Goal: Information Seeking & Learning: Learn about a topic

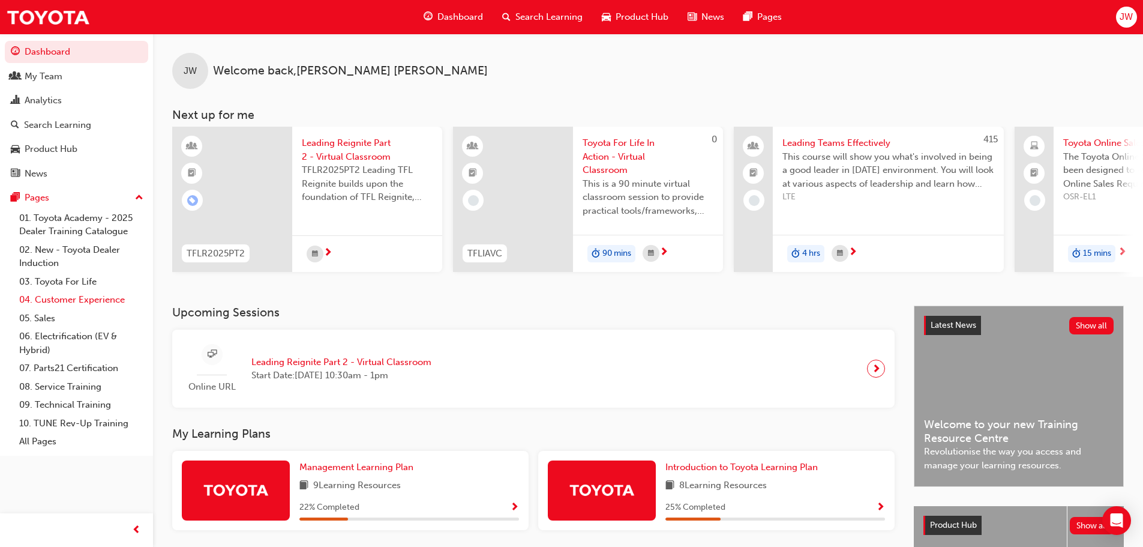
click at [56, 299] on link "04. Customer Experience" at bounding box center [81, 300] width 134 height 19
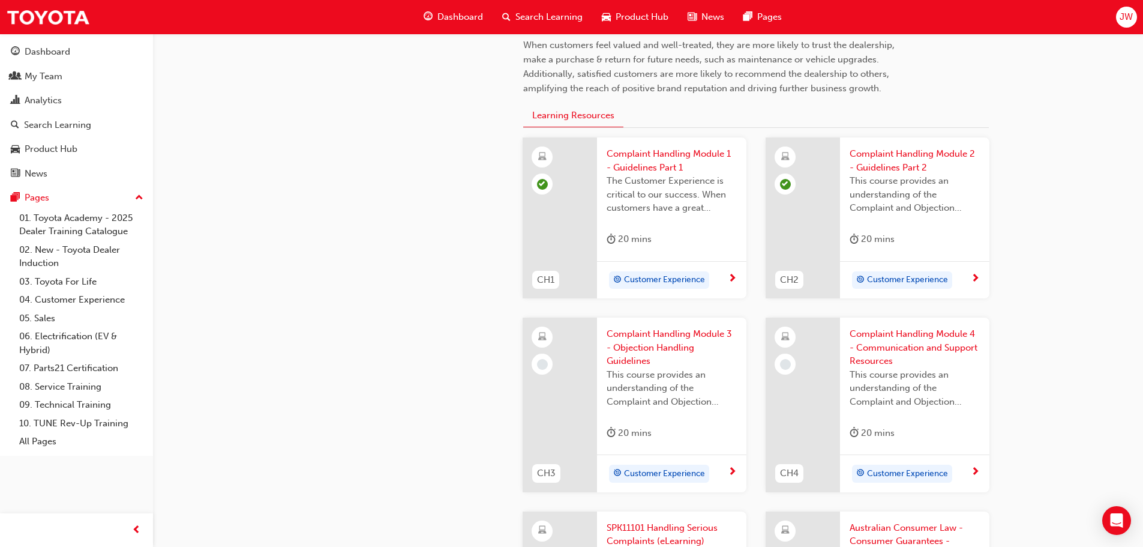
scroll to position [360, 0]
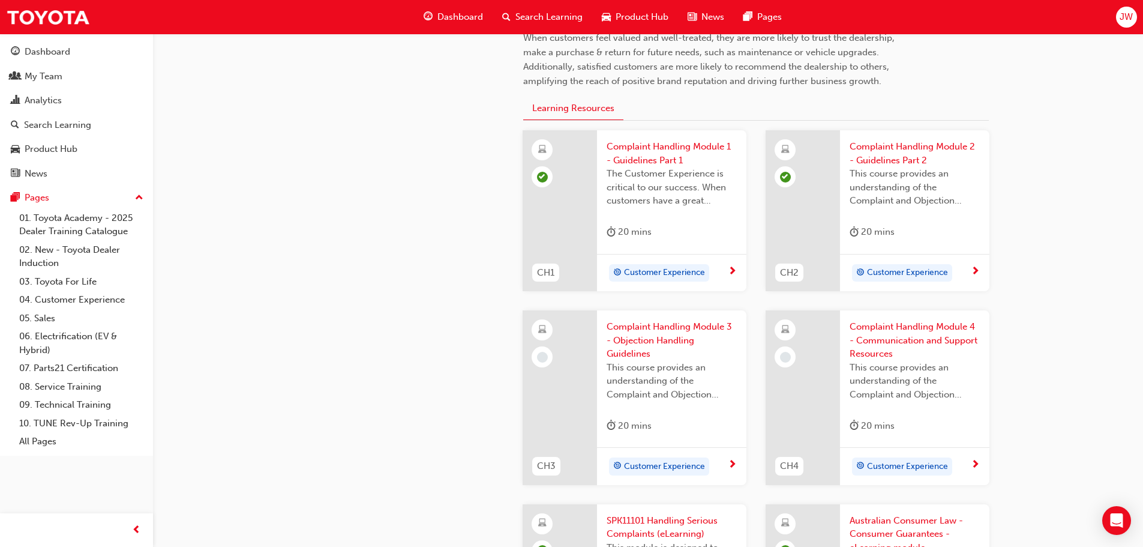
click at [650, 337] on span "Complaint Handling Module 3 - Objection Handling Guidelines" at bounding box center [672, 340] width 130 height 41
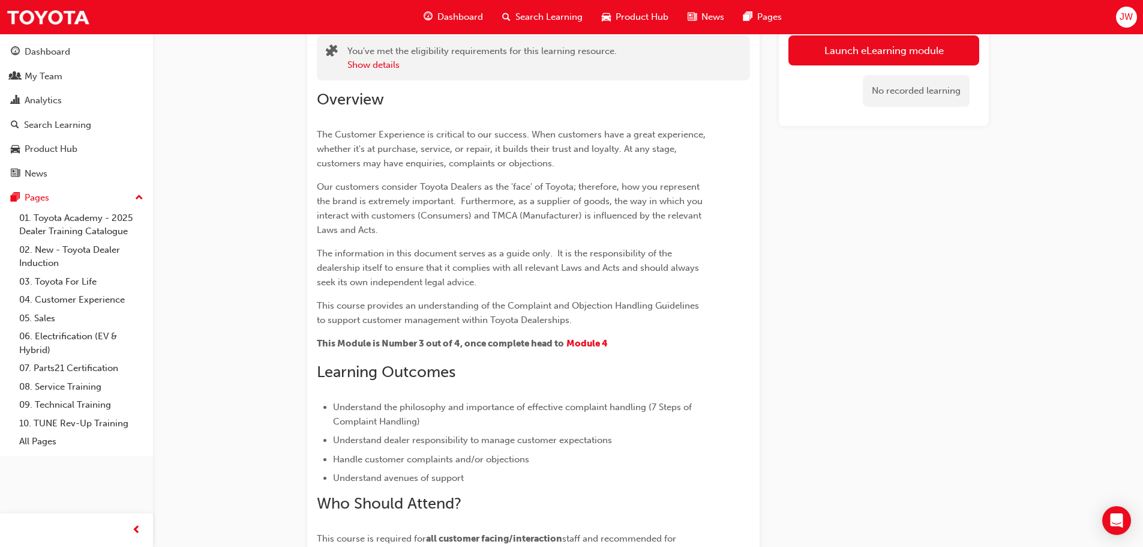
scroll to position [211, 0]
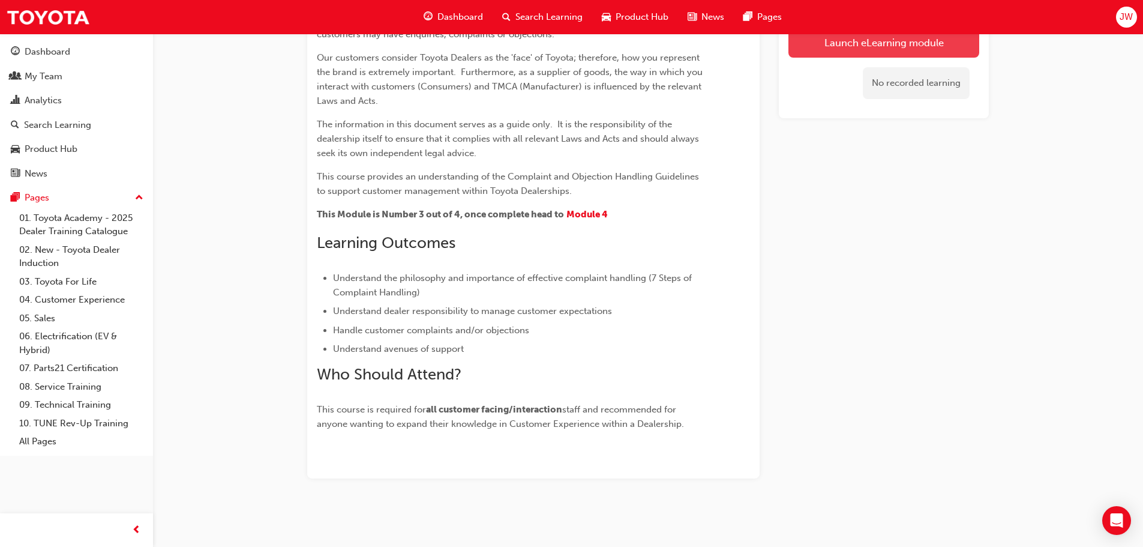
click at [876, 39] on link "Launch eLearning module" at bounding box center [884, 43] width 191 height 30
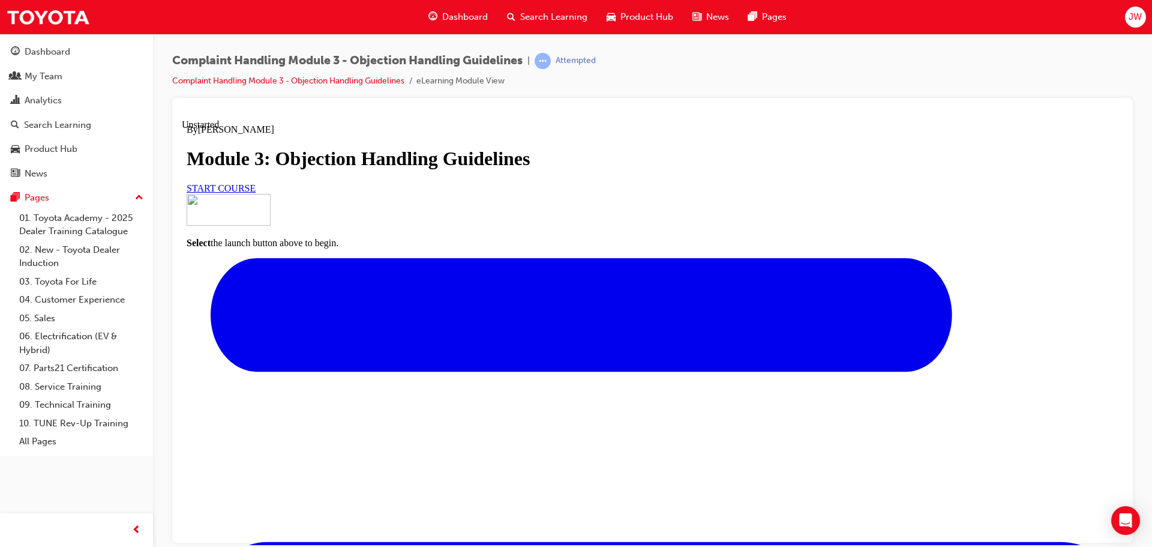
scroll to position [108, 0]
click at [256, 193] on span "START COURSE" at bounding box center [221, 187] width 69 height 10
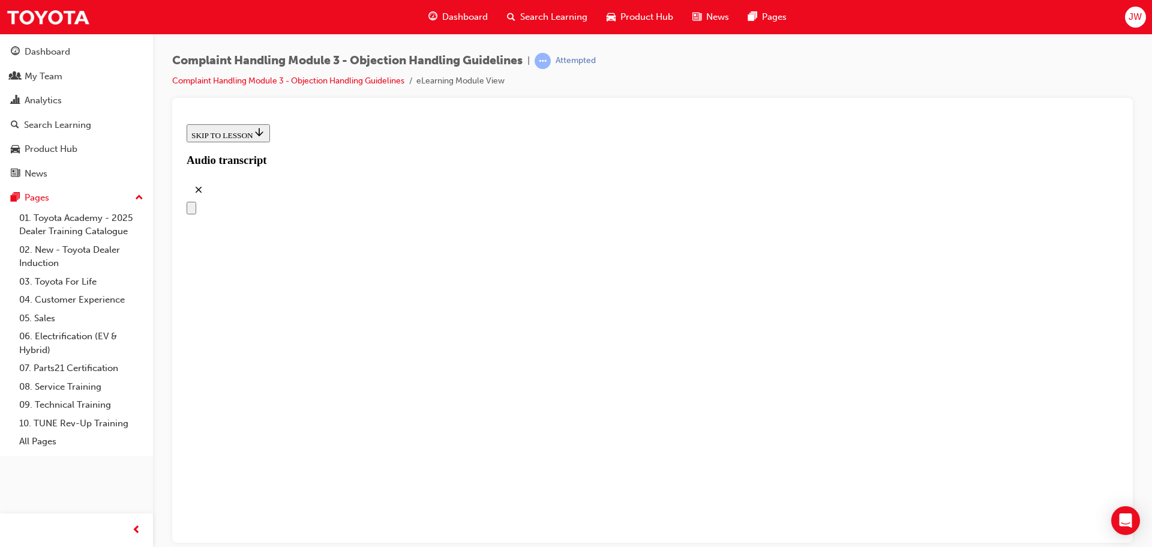
scroll to position [175, 0]
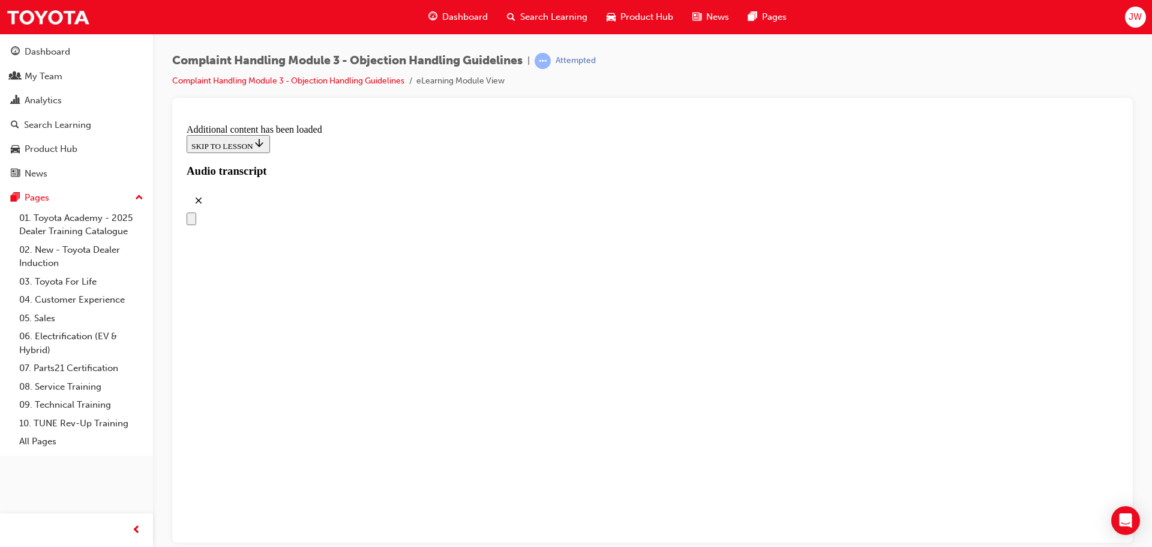
scroll to position [1450, 0]
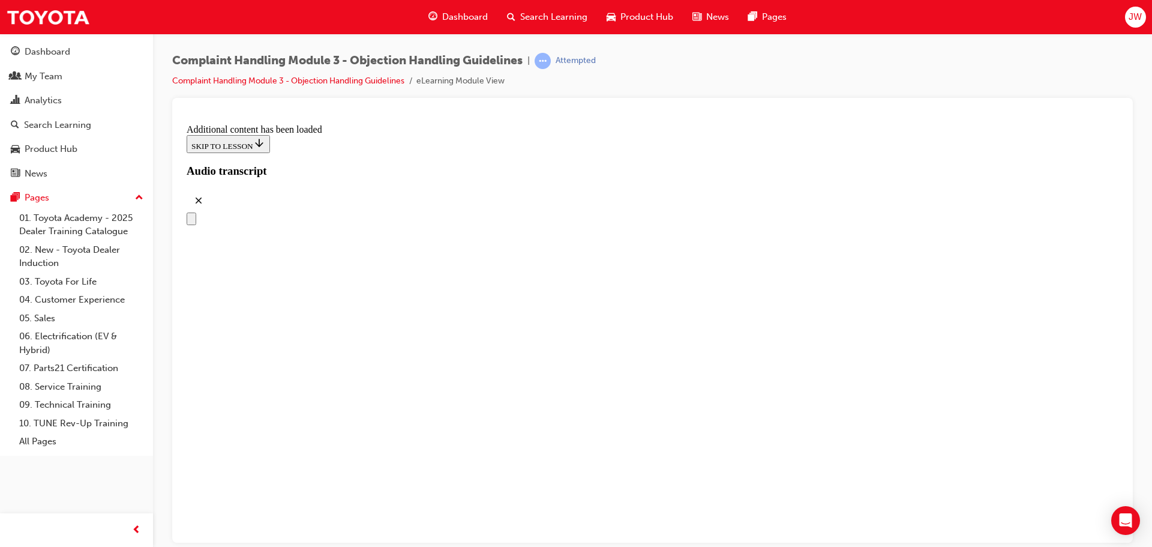
scroll to position [3879, 0]
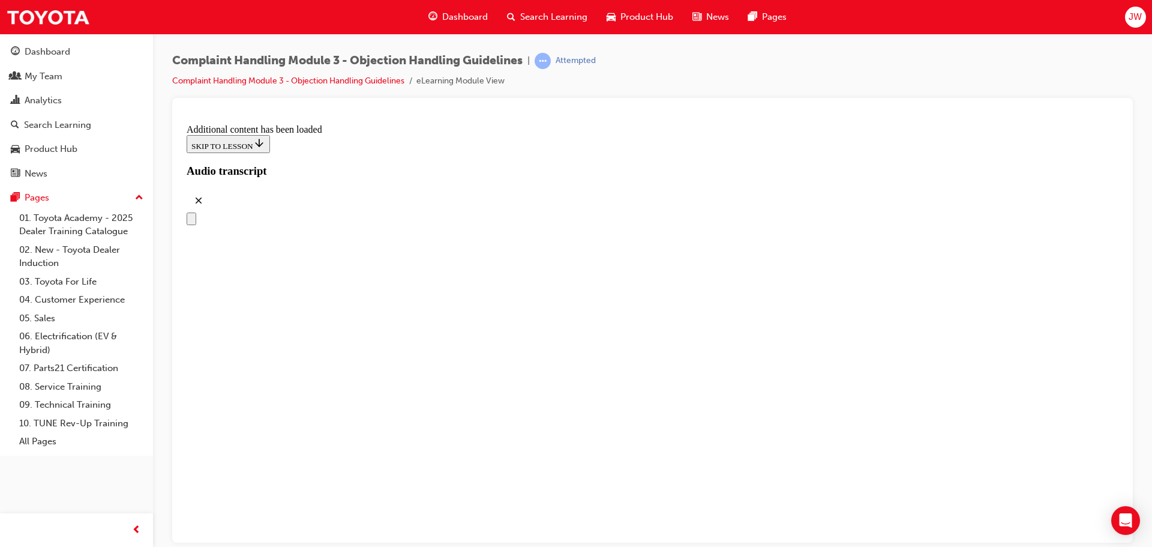
scroll to position [4746, 0]
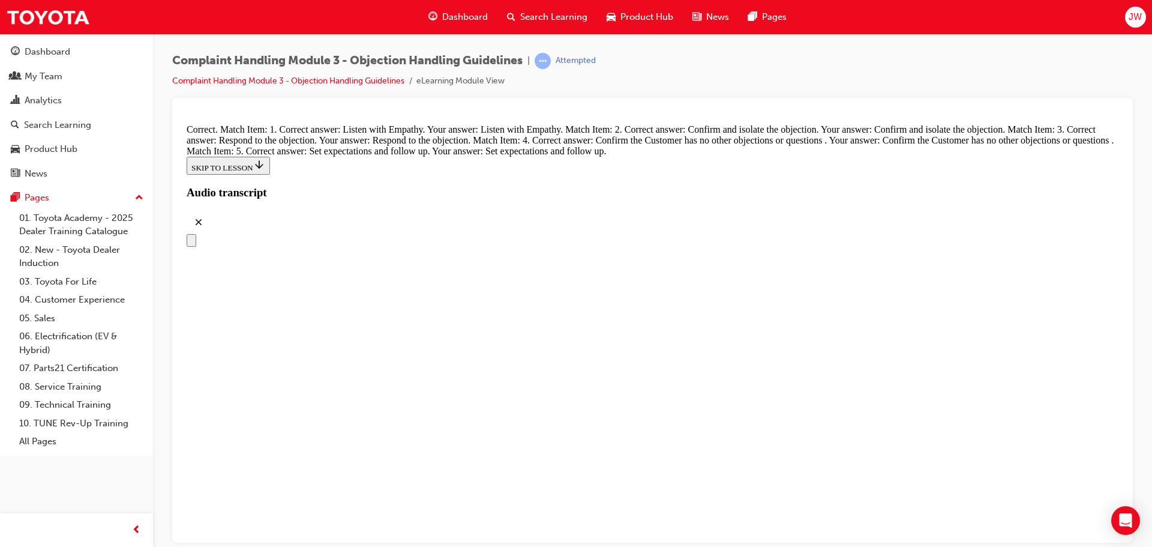
scroll to position [5214, 0]
radio input "true"
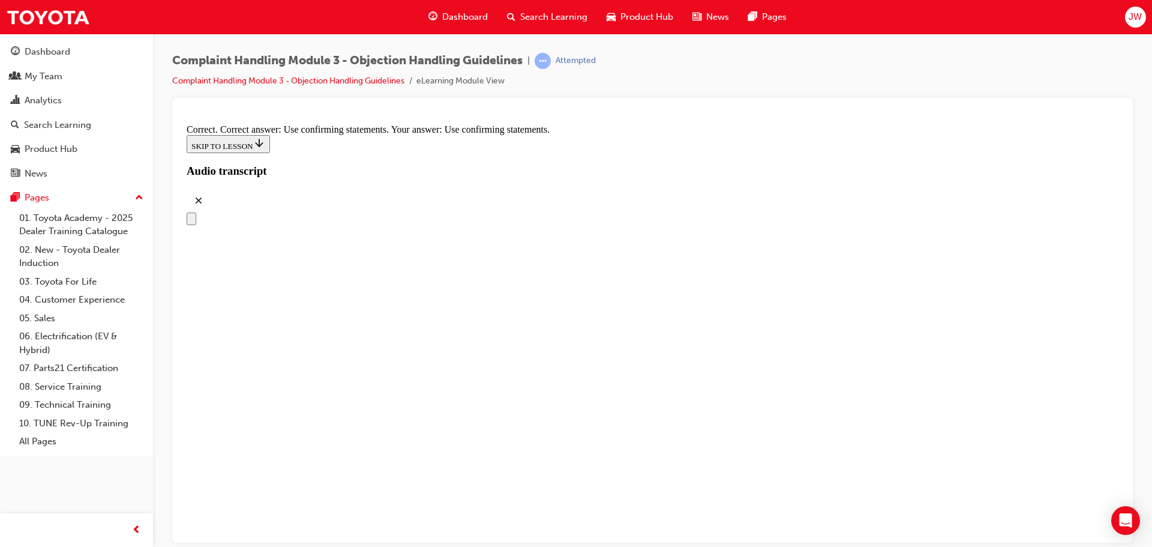
scroll to position [5634, 0]
radio input "true"
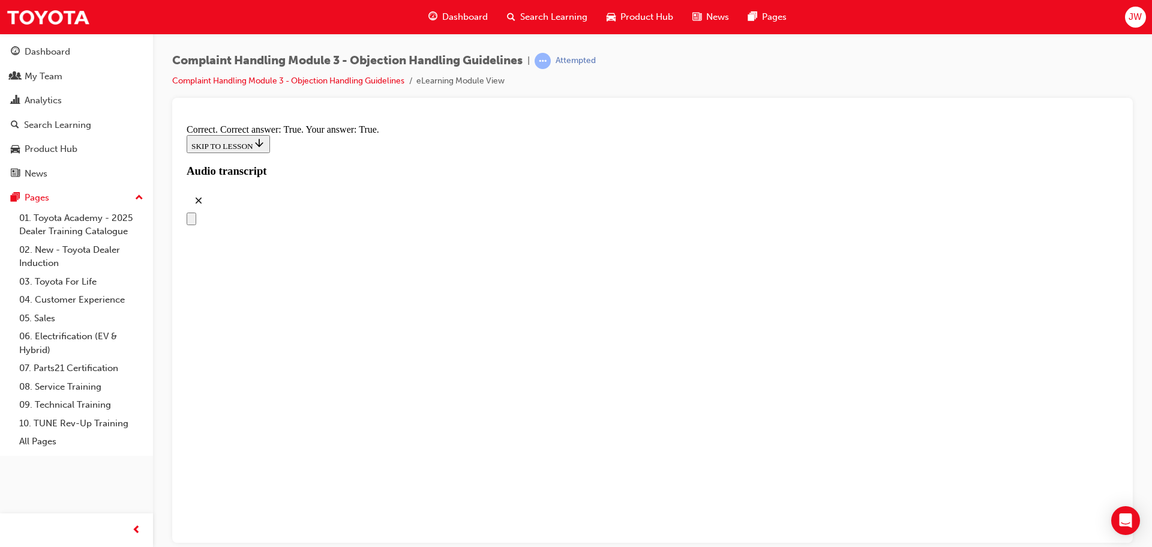
scroll to position [6115, 0]
drag, startPoint x: 465, startPoint y: 262, endPoint x: 472, endPoint y: 268, distance: 8.9
checkbox input "true"
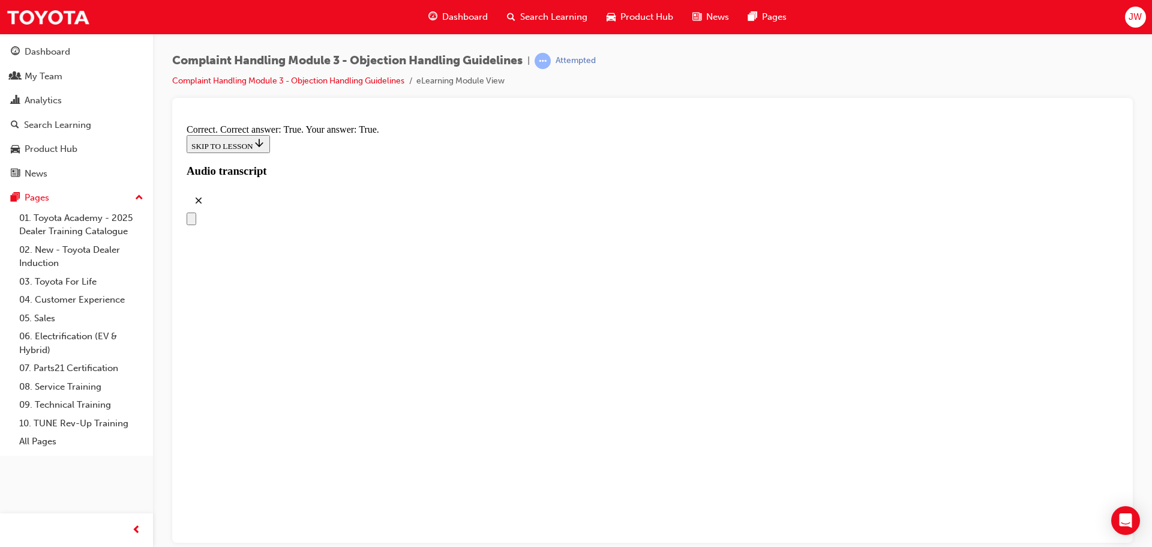
checkbox input "true"
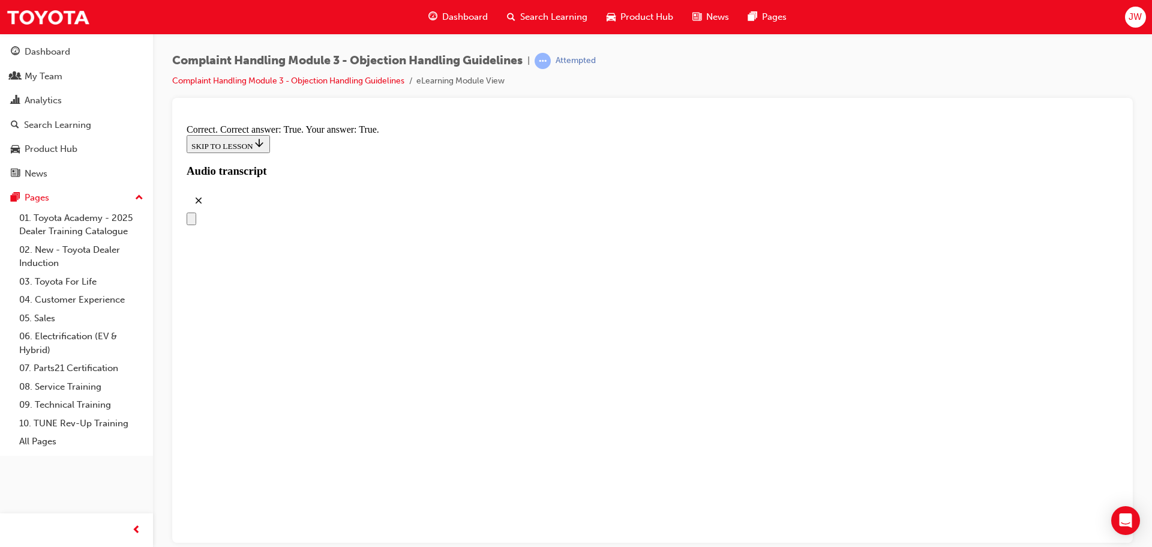
checkbox input "true"
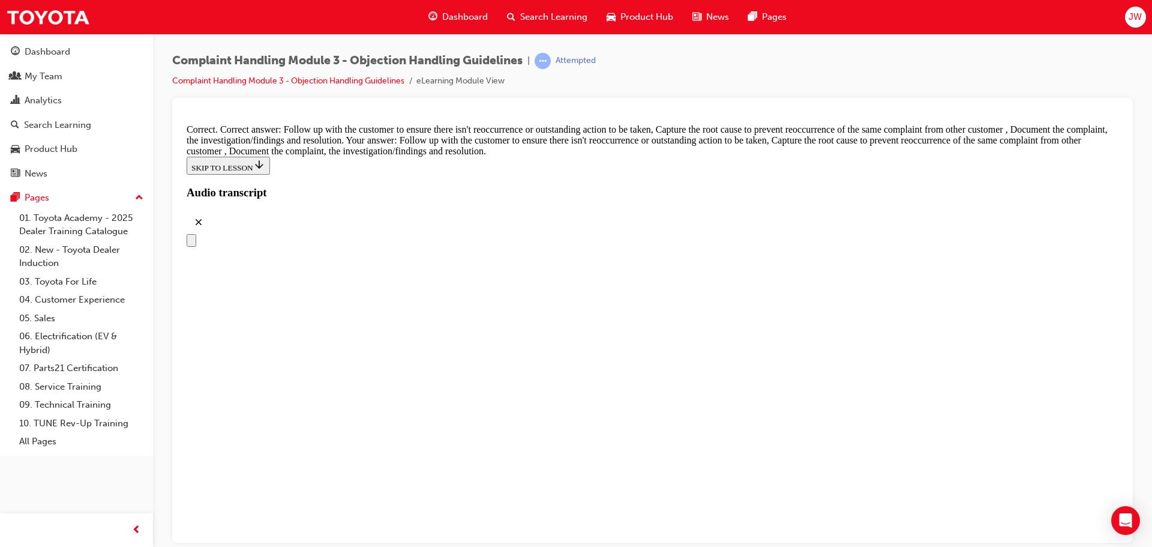
scroll to position [6302, 0]
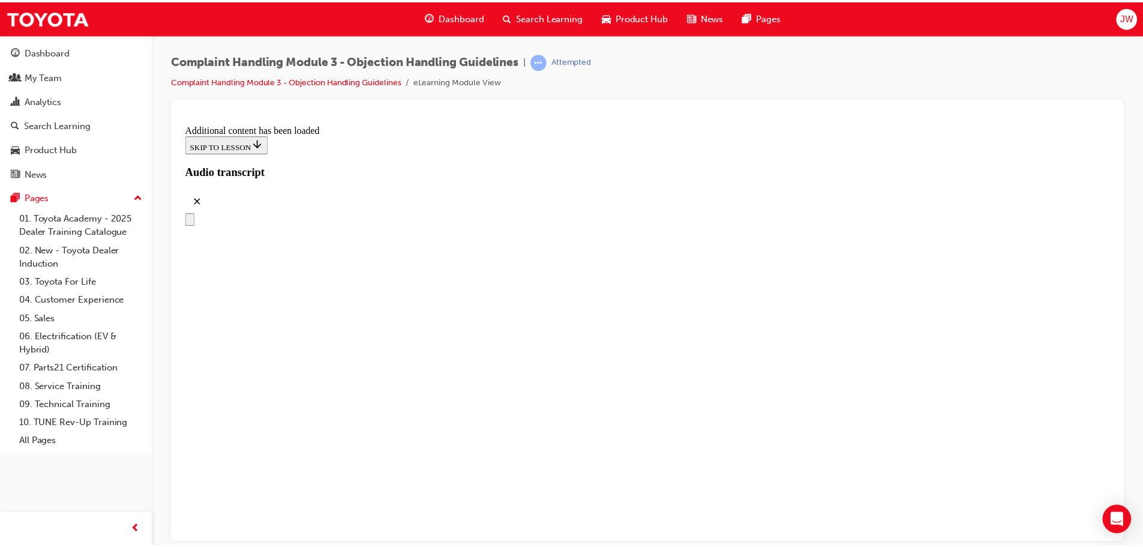
scroll to position [6795, 0]
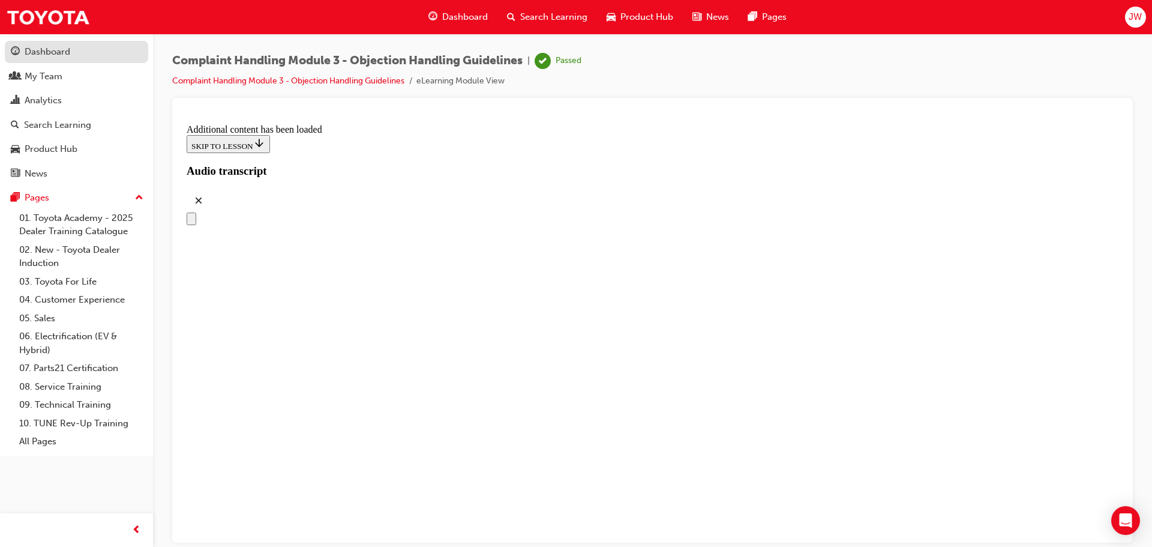
click at [47, 51] on div "Dashboard" at bounding box center [48, 52] width 46 height 14
